Goal: Information Seeking & Learning: Check status

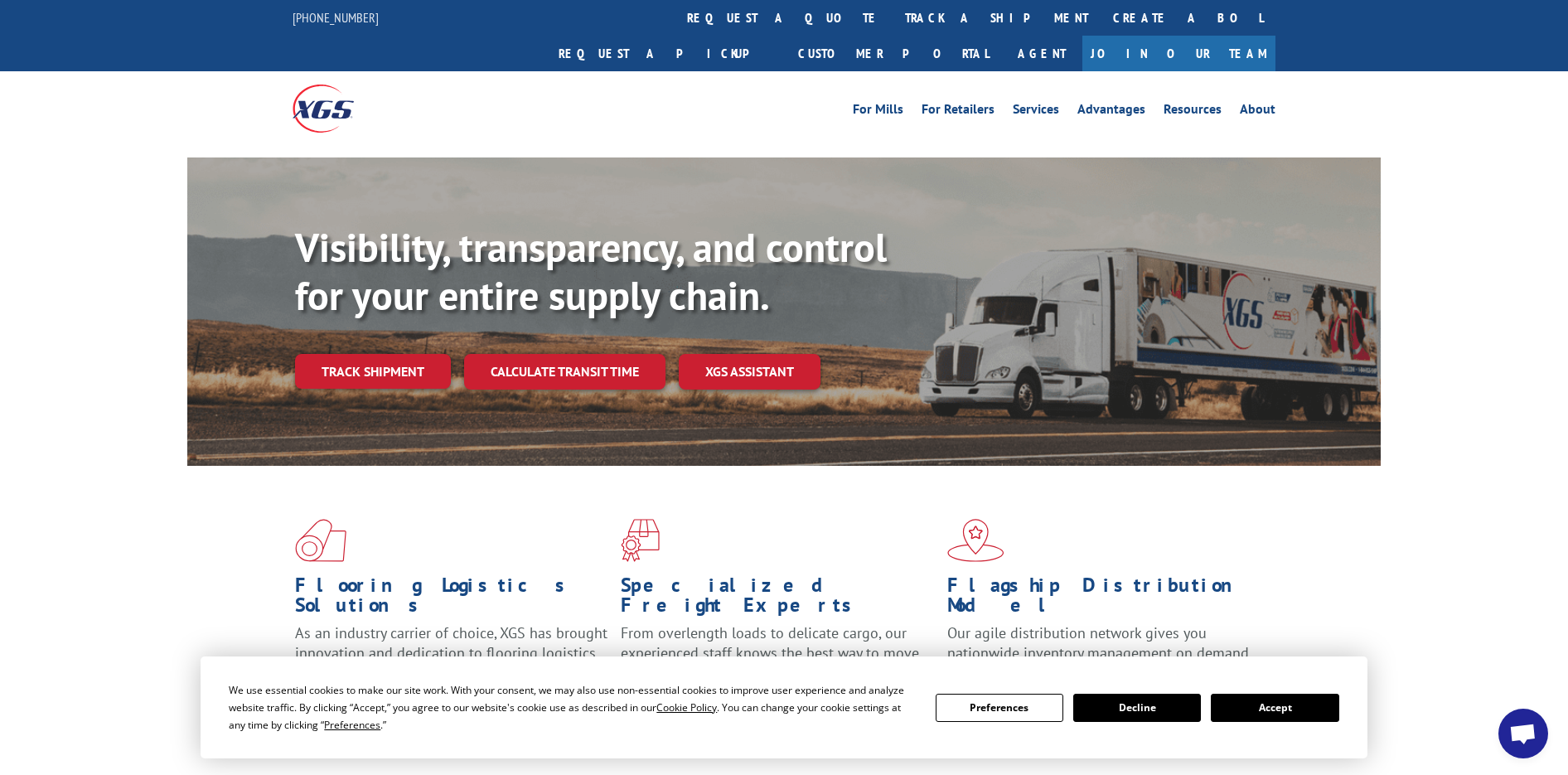
click at [1300, 713] on button "Accept" at bounding box center [1275, 708] width 128 height 28
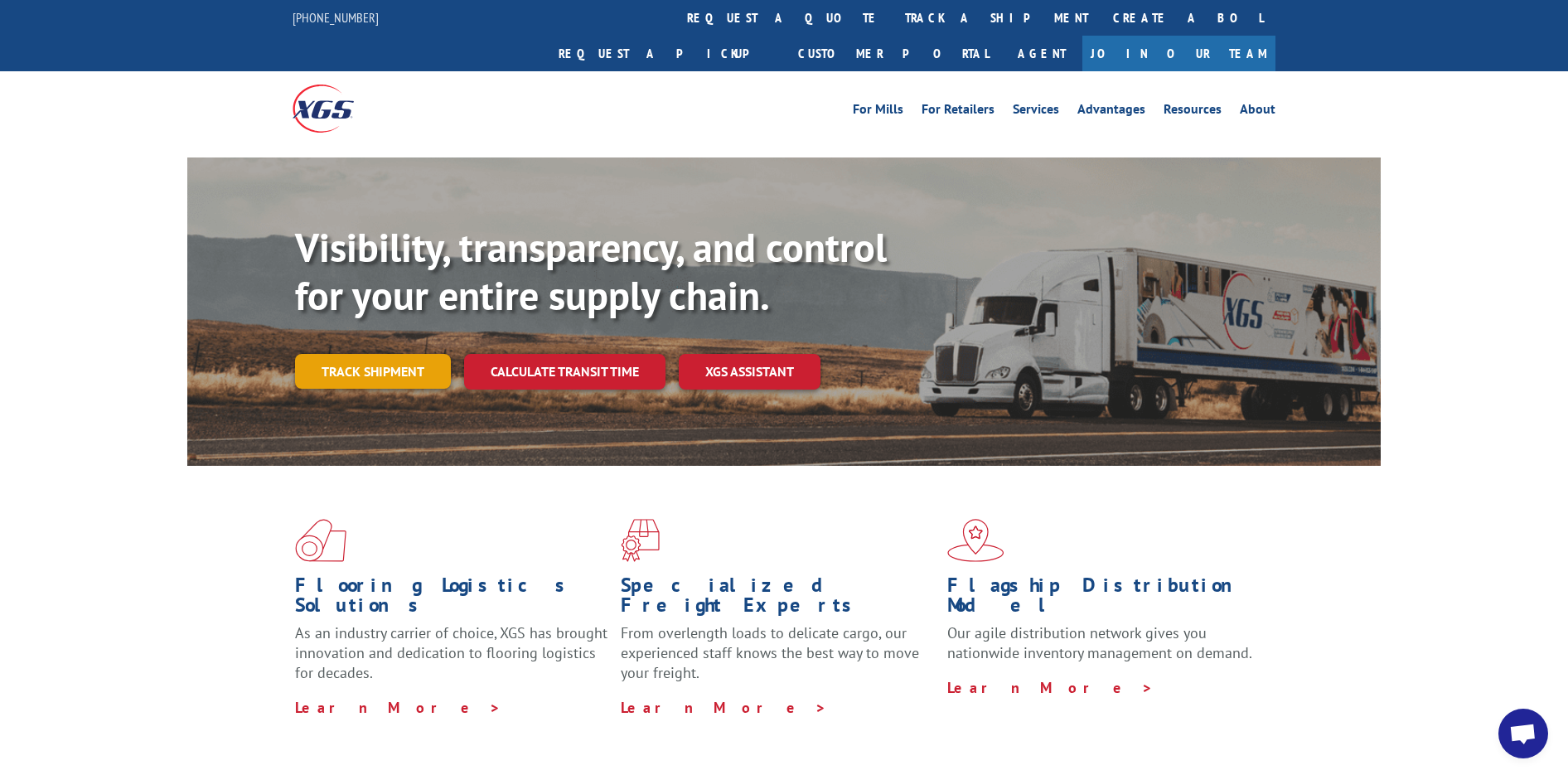
click at [362, 354] on link "Track shipment" at bounding box center [372, 372] width 155 height 35
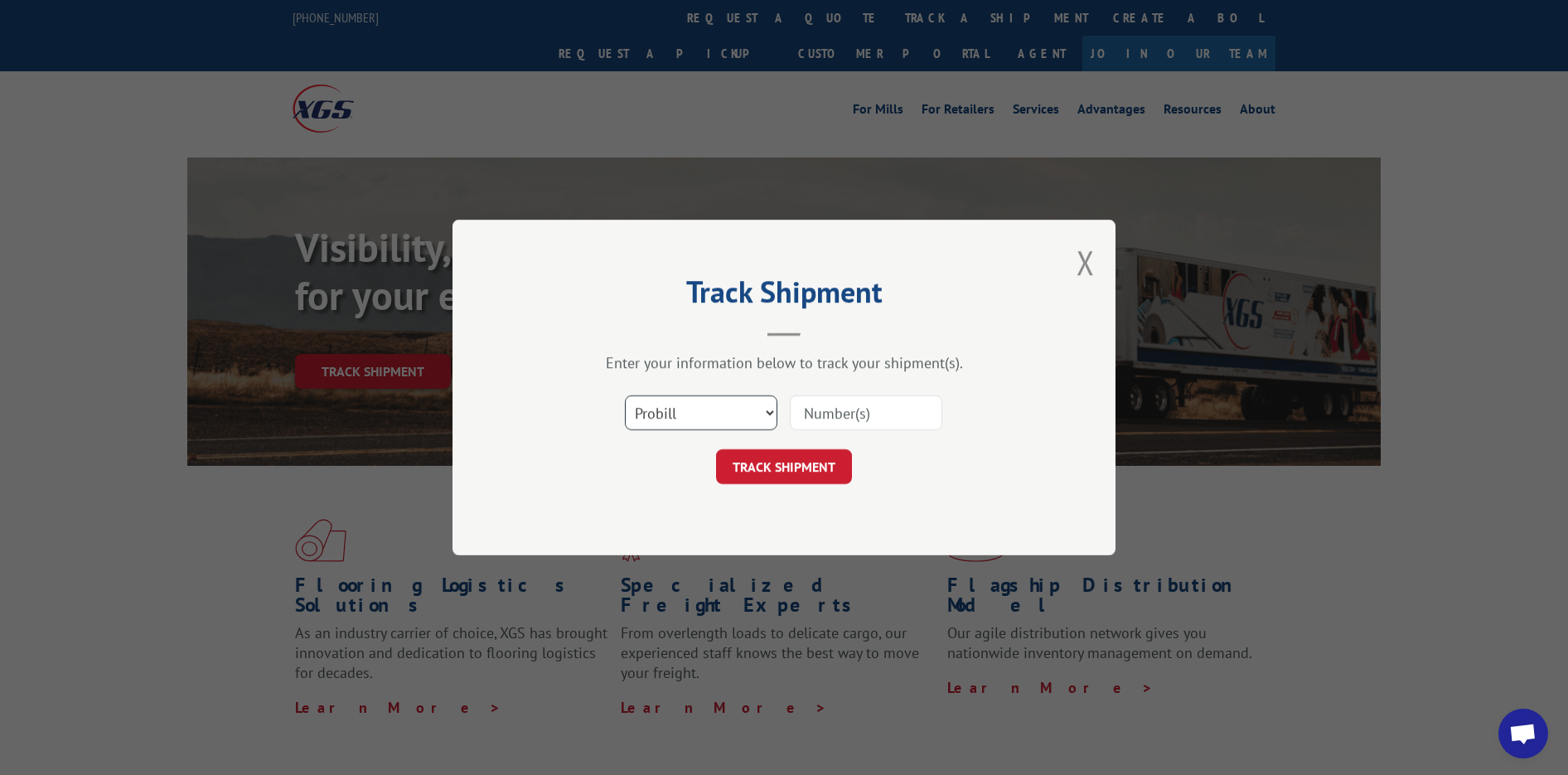
drag, startPoint x: 693, startPoint y: 409, endPoint x: 688, endPoint y: 417, distance: 9.4
click at [693, 409] on select "Select category... Probill BOL PO" at bounding box center [701, 412] width 152 height 35
drag, startPoint x: 238, startPoint y: 430, endPoint x: 281, endPoint y: 328, distance: 110.7
click at [238, 427] on div "Track Shipment Enter your information below to track your shipment(s). Select c…" at bounding box center [784, 388] width 1568 height 775
click at [1091, 268] on button "Close modal" at bounding box center [1086, 262] width 18 height 44
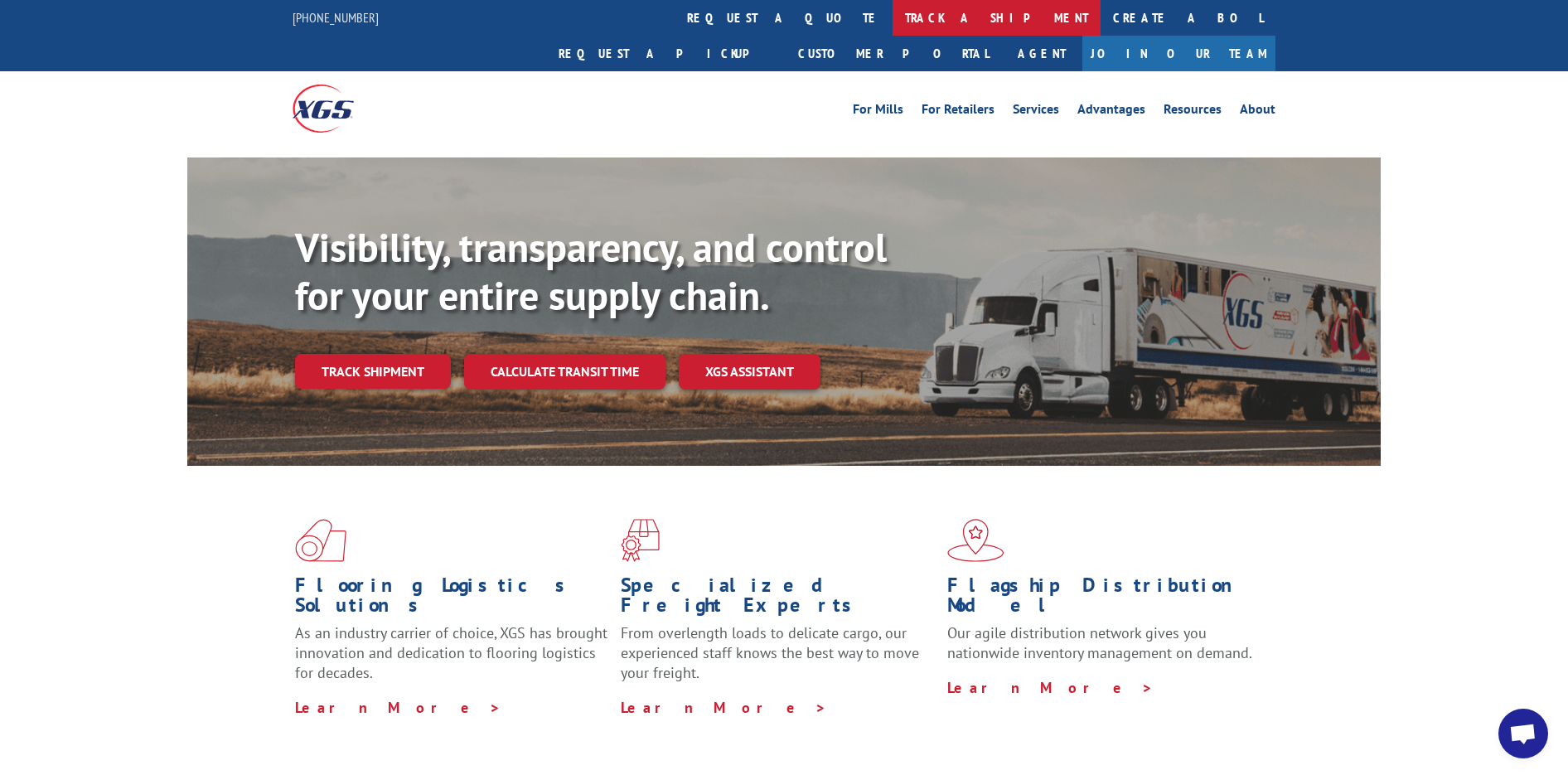
click at [893, 22] on link "track a shipment" at bounding box center [997, 17] width 208 height 36
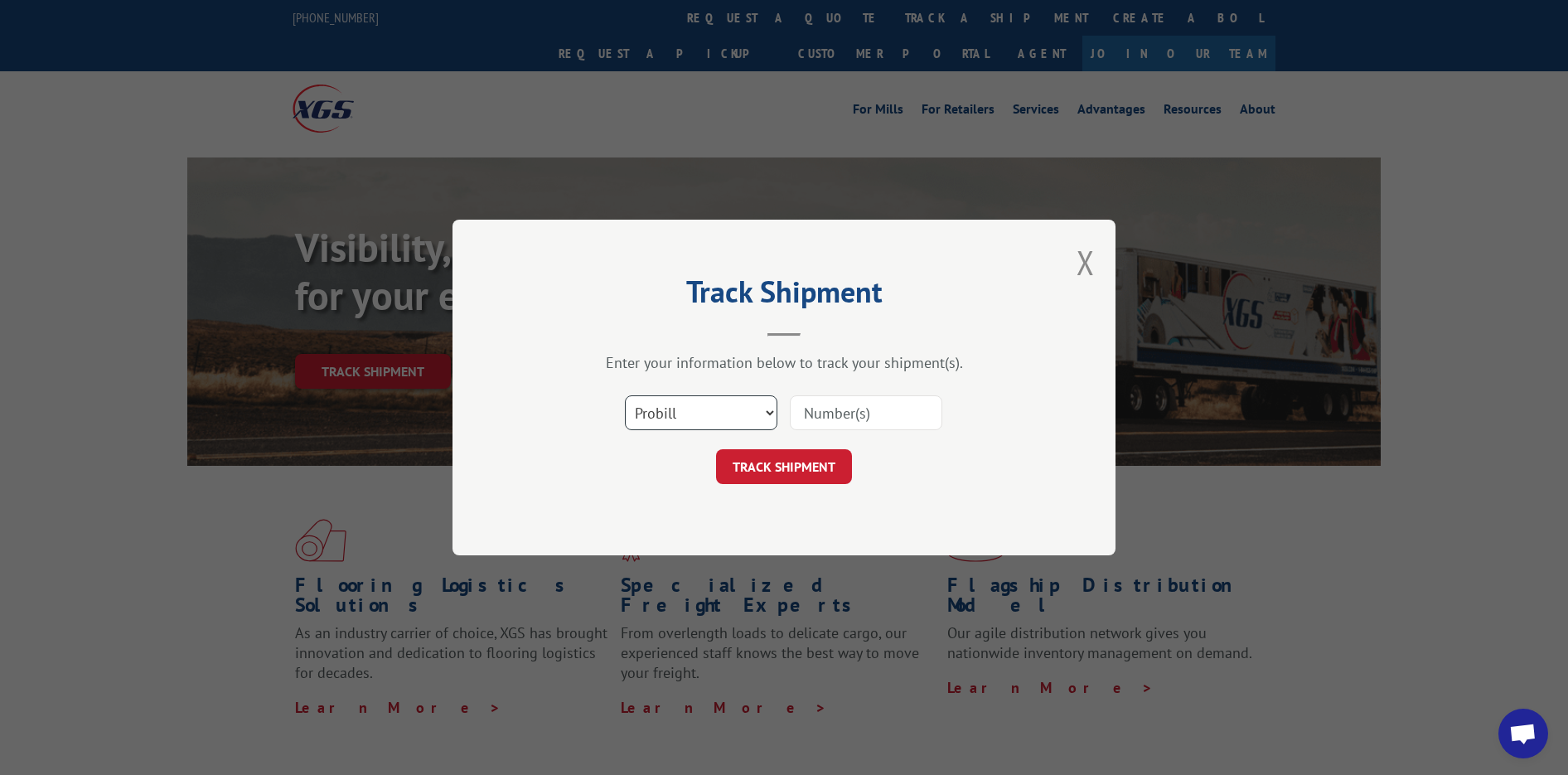
click at [723, 426] on select "Select category... Probill BOL PO" at bounding box center [701, 412] width 152 height 35
select select "bol"
click at [625, 395] on select "Select category... Probill BOL PO" at bounding box center [701, 412] width 152 height 35
click at [844, 412] on input at bounding box center [865, 412] width 152 height 35
paste input "5470645"
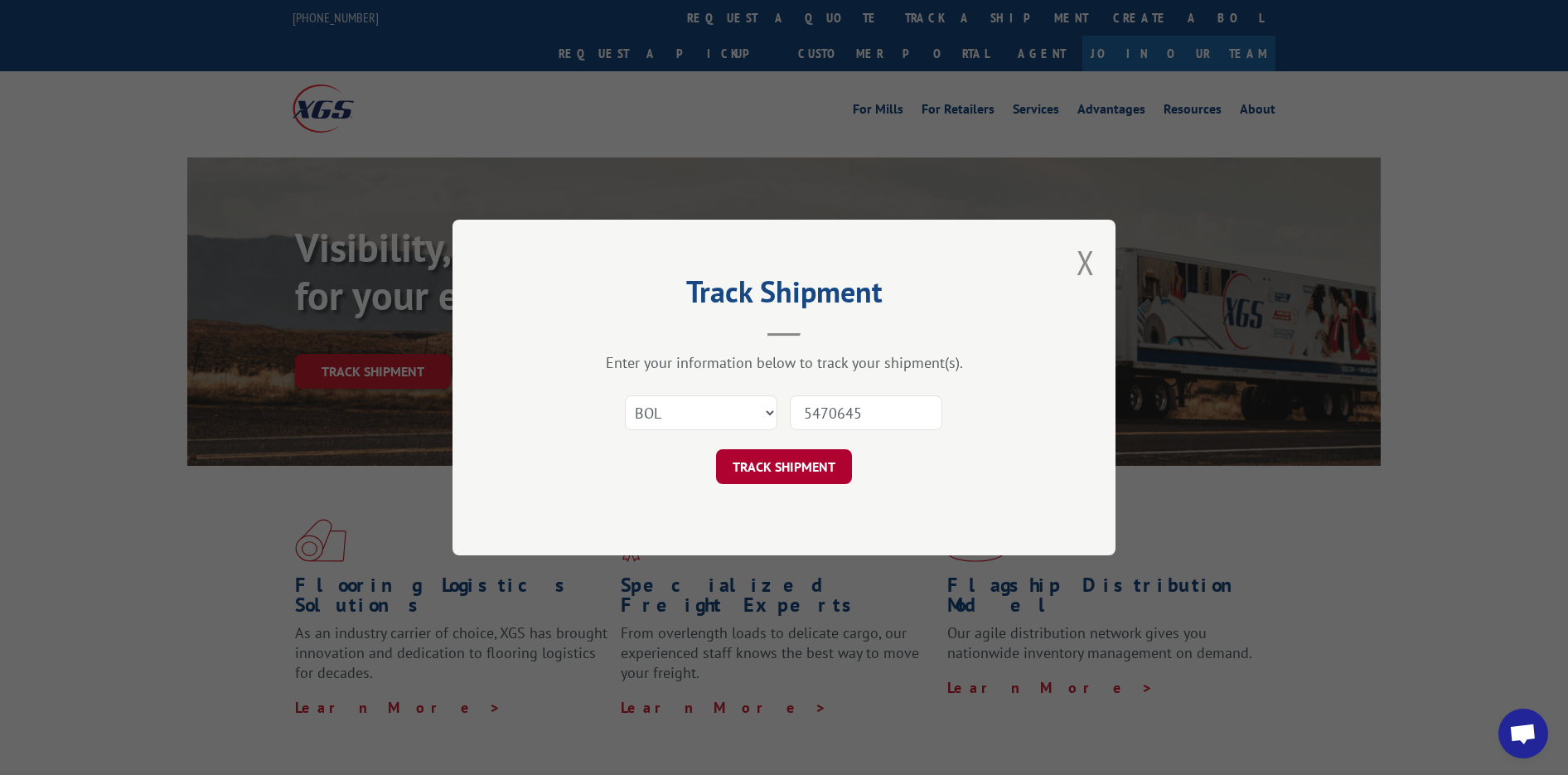
type input "5470645"
click at [773, 470] on button "TRACK SHIPMENT" at bounding box center [783, 466] width 136 height 35
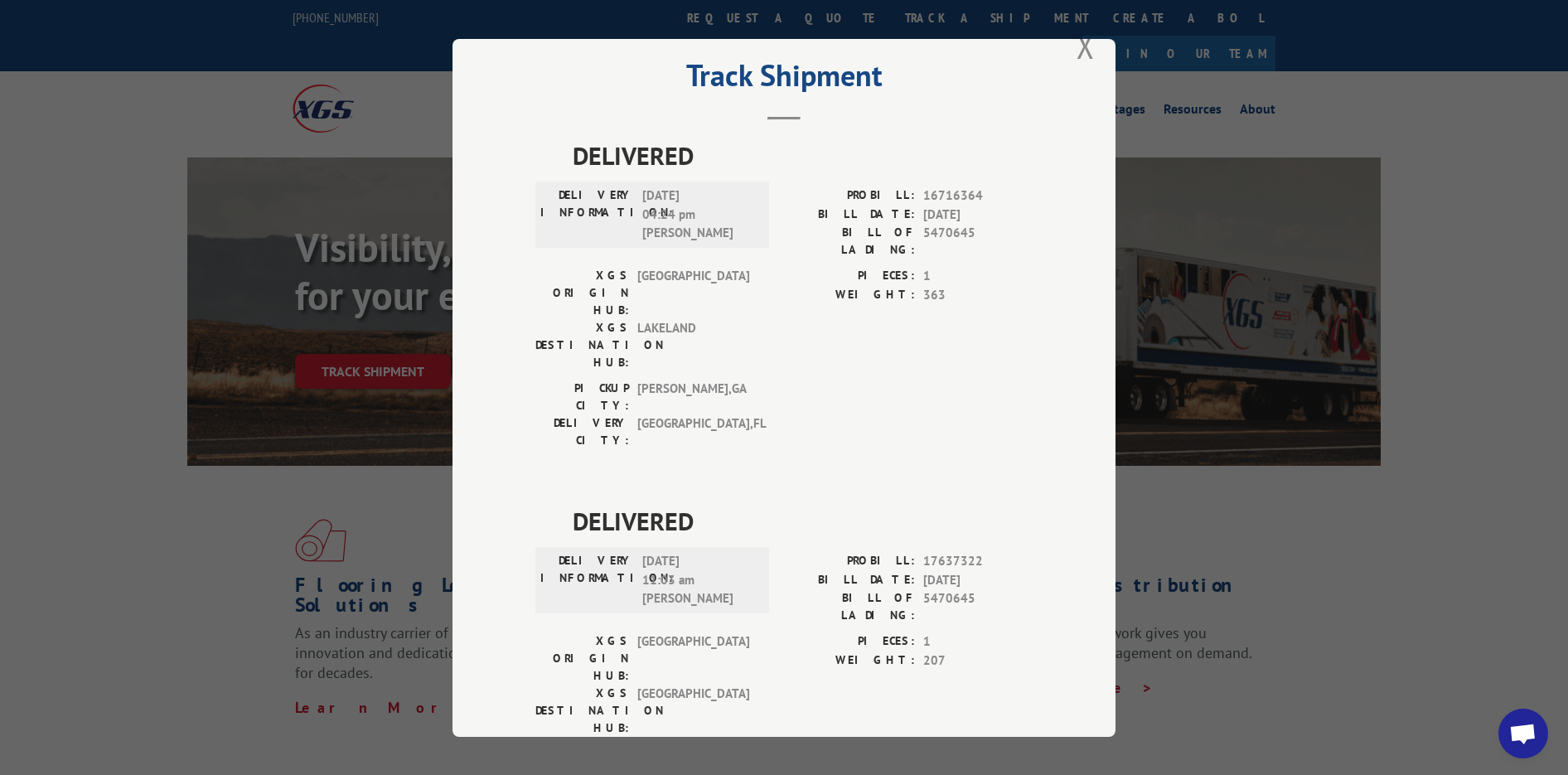
scroll to position [68, 0]
